Goal: Task Accomplishment & Management: Manage account settings

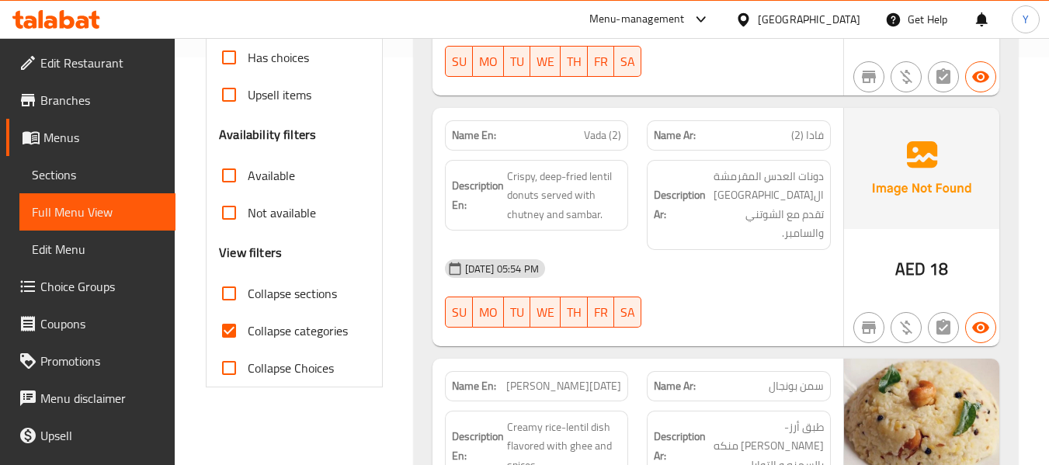
scroll to position [291, 0]
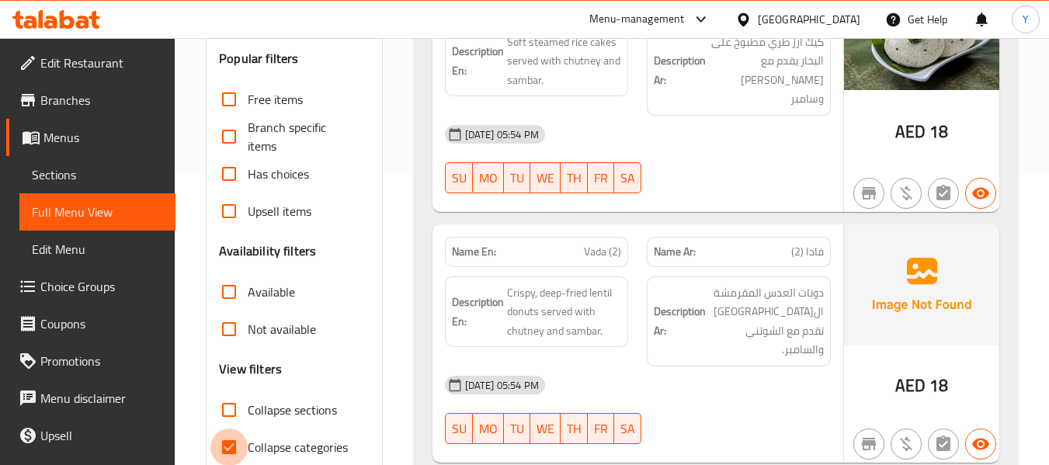
click at [232, 446] on input "Collapse categories" at bounding box center [228, 447] width 37 height 37
checkbox input "false"
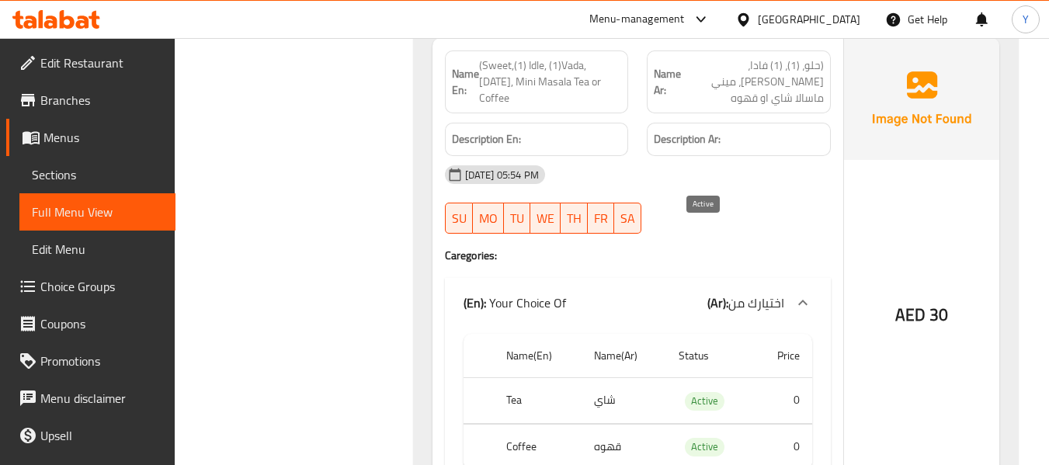
click at [704, 392] on span "Active" at bounding box center [705, 401] width 40 height 18
copy span "Active"
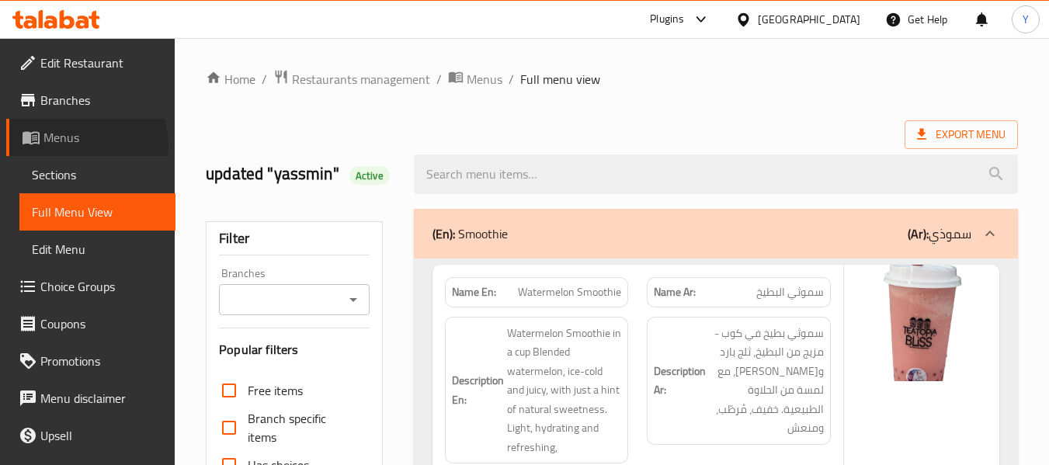
drag, startPoint x: 0, startPoint y: 0, endPoint x: 68, endPoint y: 146, distance: 160.9
click at [68, 146] on span "Menus" at bounding box center [103, 137] width 120 height 19
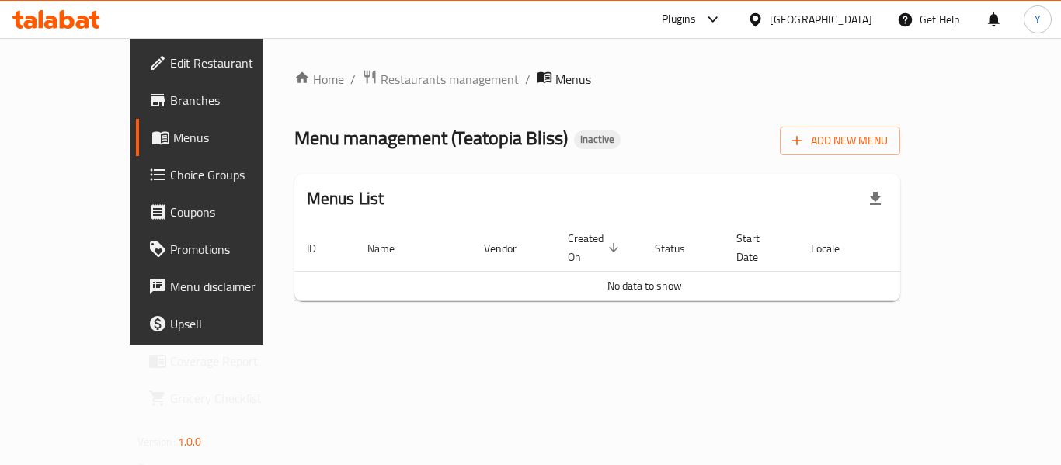
click at [745, 211] on div "Menus List" at bounding box center [597, 199] width 606 height 50
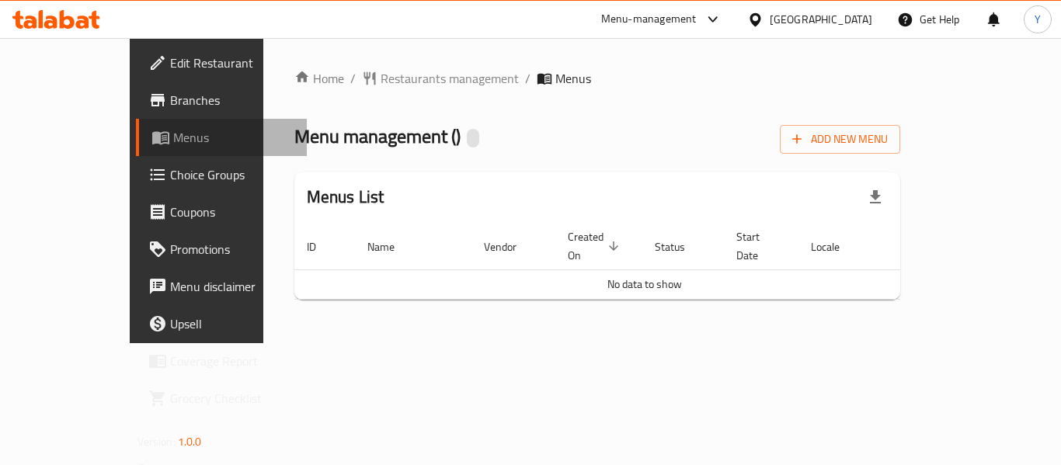
click at [173, 140] on span "Menus" at bounding box center [233, 137] width 121 height 19
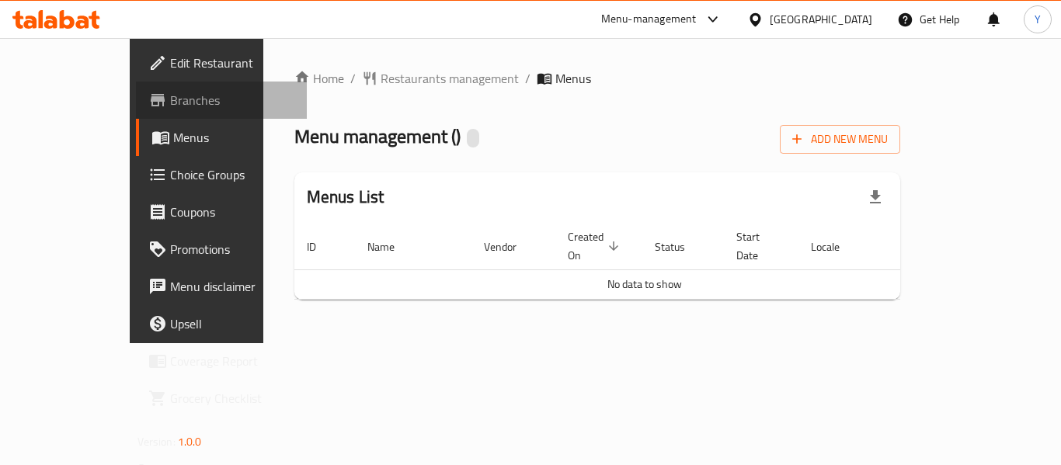
click at [170, 105] on span "Branches" at bounding box center [232, 100] width 124 height 19
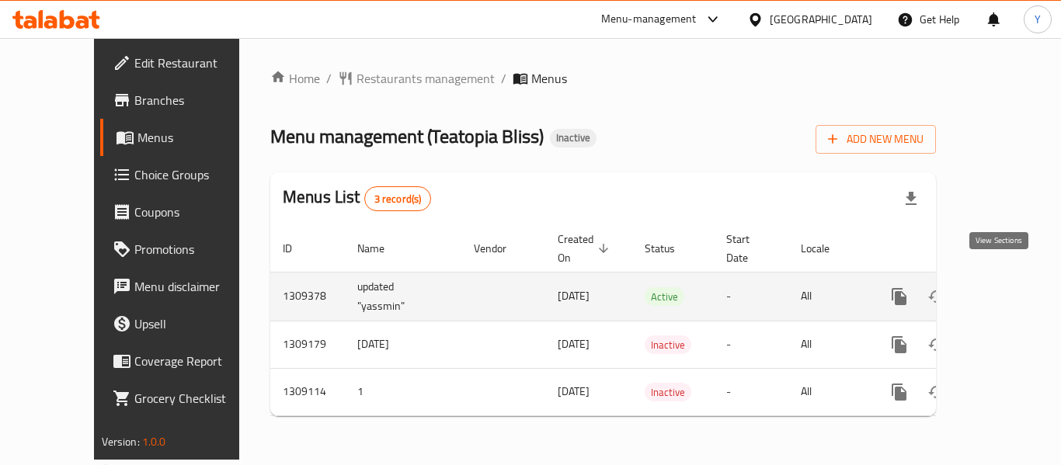
click at [1002, 287] on icon "enhanced table" at bounding box center [1011, 296] width 19 height 19
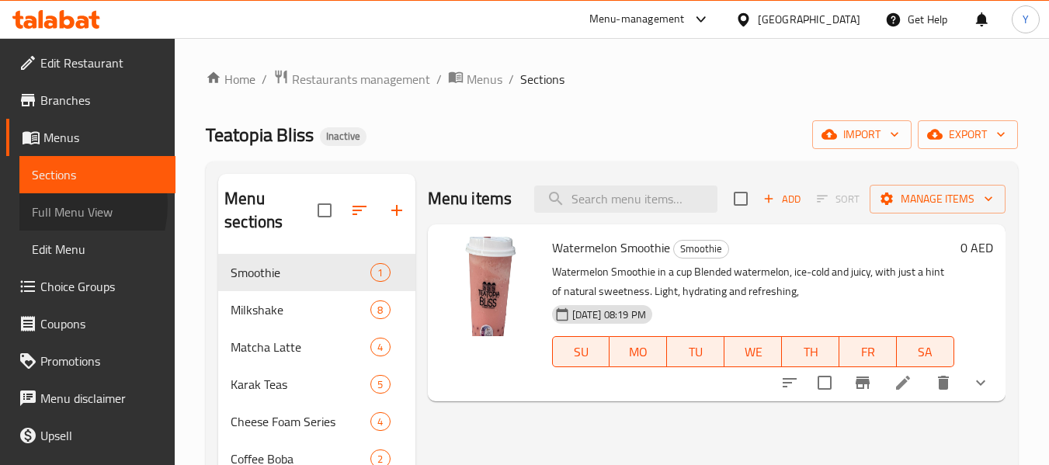
click at [54, 205] on span "Full Menu View" at bounding box center [97, 212] width 131 height 19
